Goal: Find specific page/section: Find specific page/section

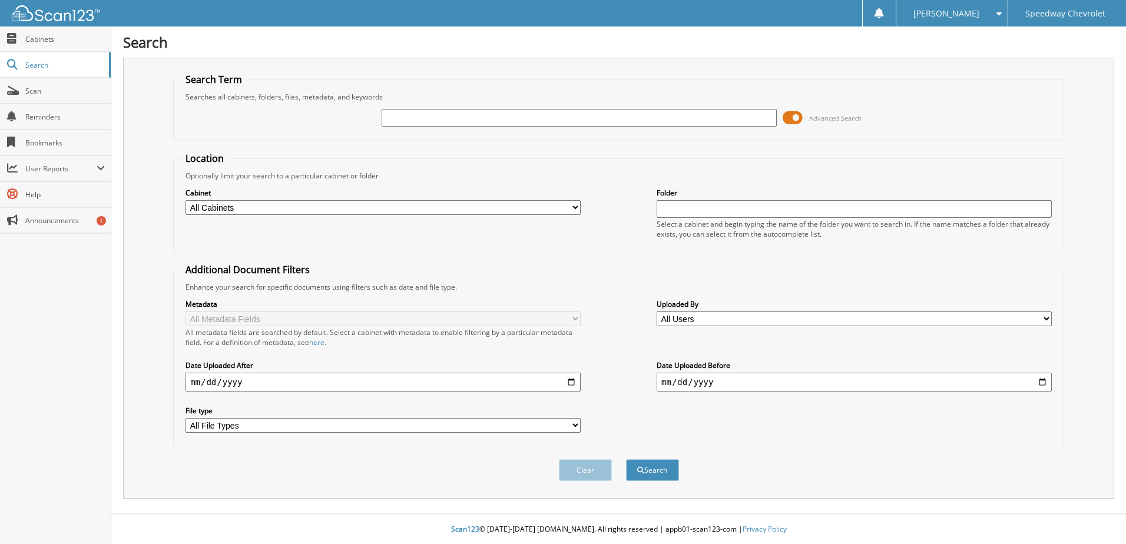
click at [406, 116] on input "text" at bounding box center [579, 118] width 395 height 18
type input "39984"
click at [626, 460] on button "Search" at bounding box center [652, 471] width 53 height 22
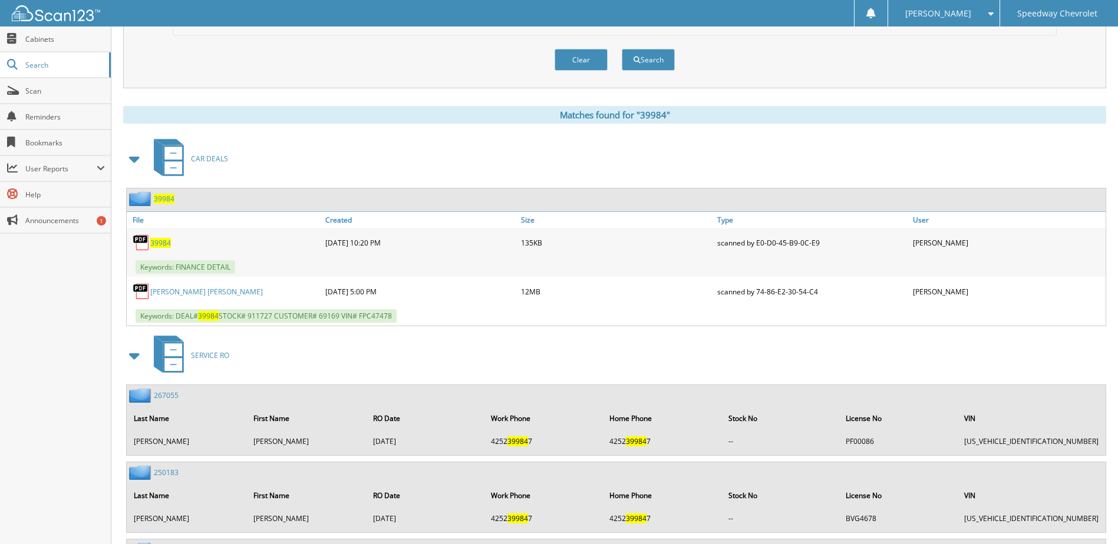
scroll to position [412, 0]
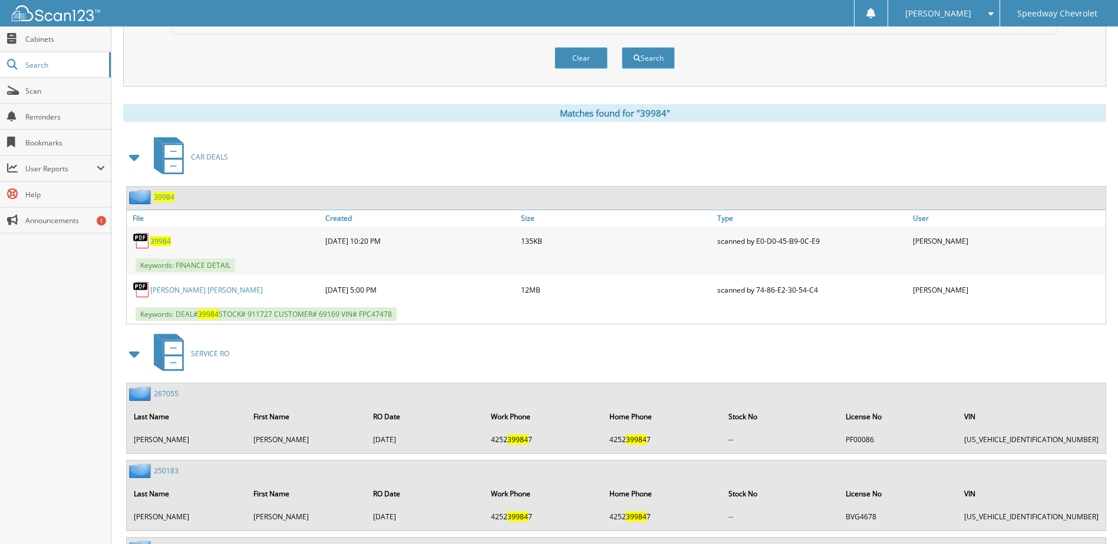
click at [181, 290] on link "[PERSON_NAME] [PERSON_NAME]" at bounding box center [206, 290] width 113 height 10
